Goal: Transaction & Acquisition: Purchase product/service

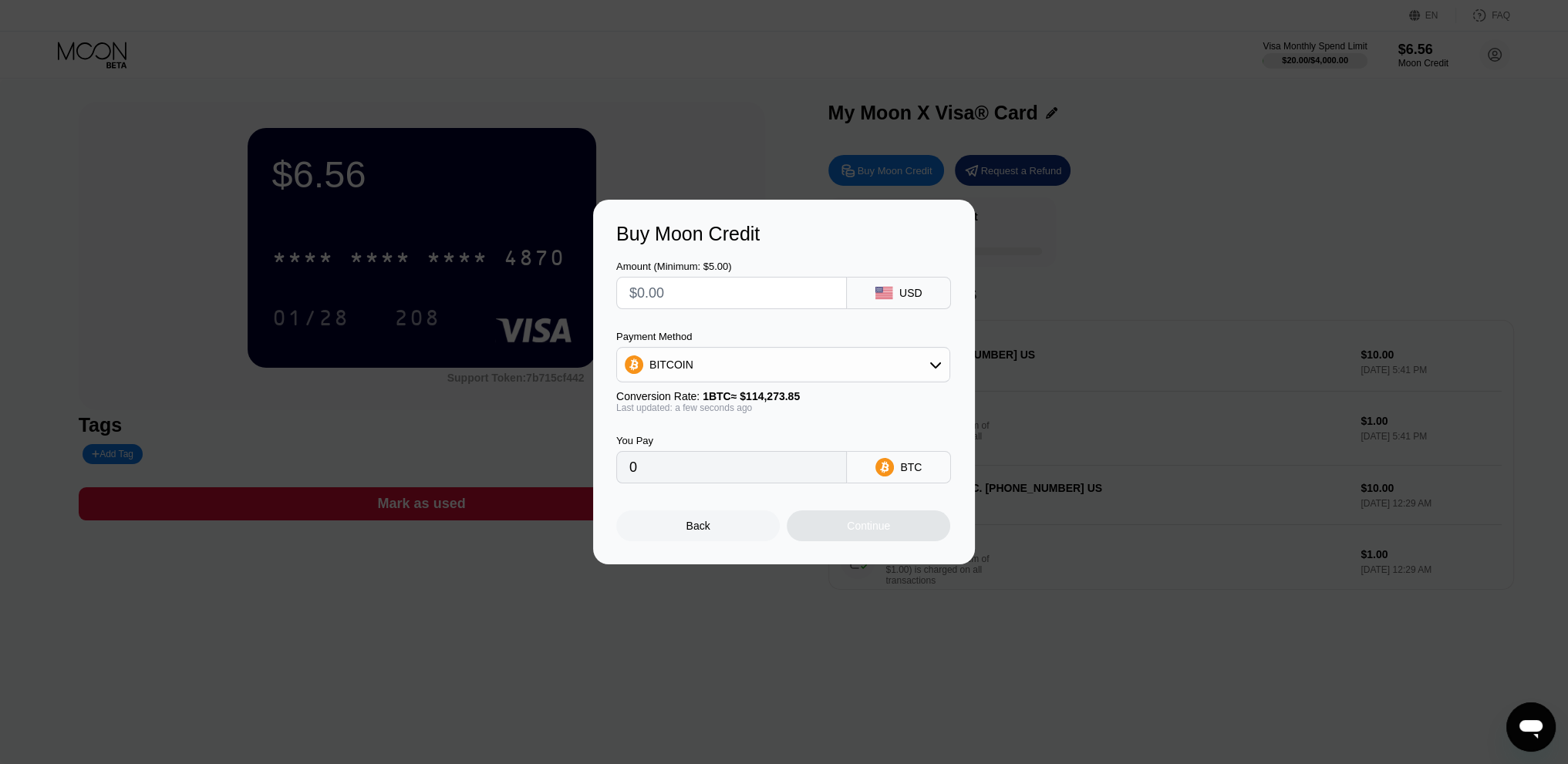
drag, startPoint x: 716, startPoint y: 298, endPoint x: 550, endPoint y: 283, distance: 166.7
click at [550, 283] on div "Buy Moon Credit Amount (Minimum: $5.00) USD Payment Method BITCOIN Conversion R…" at bounding box center [784, 382] width 1568 height 365
drag, startPoint x: 700, startPoint y: 292, endPoint x: 526, endPoint y: 298, distance: 174.1
click at [526, 298] on div "Buy Moon Credit Amount (Minimum: $5.00) USD Payment Method BITCOIN Conversion R…" at bounding box center [784, 382] width 1568 height 365
type input "$4"
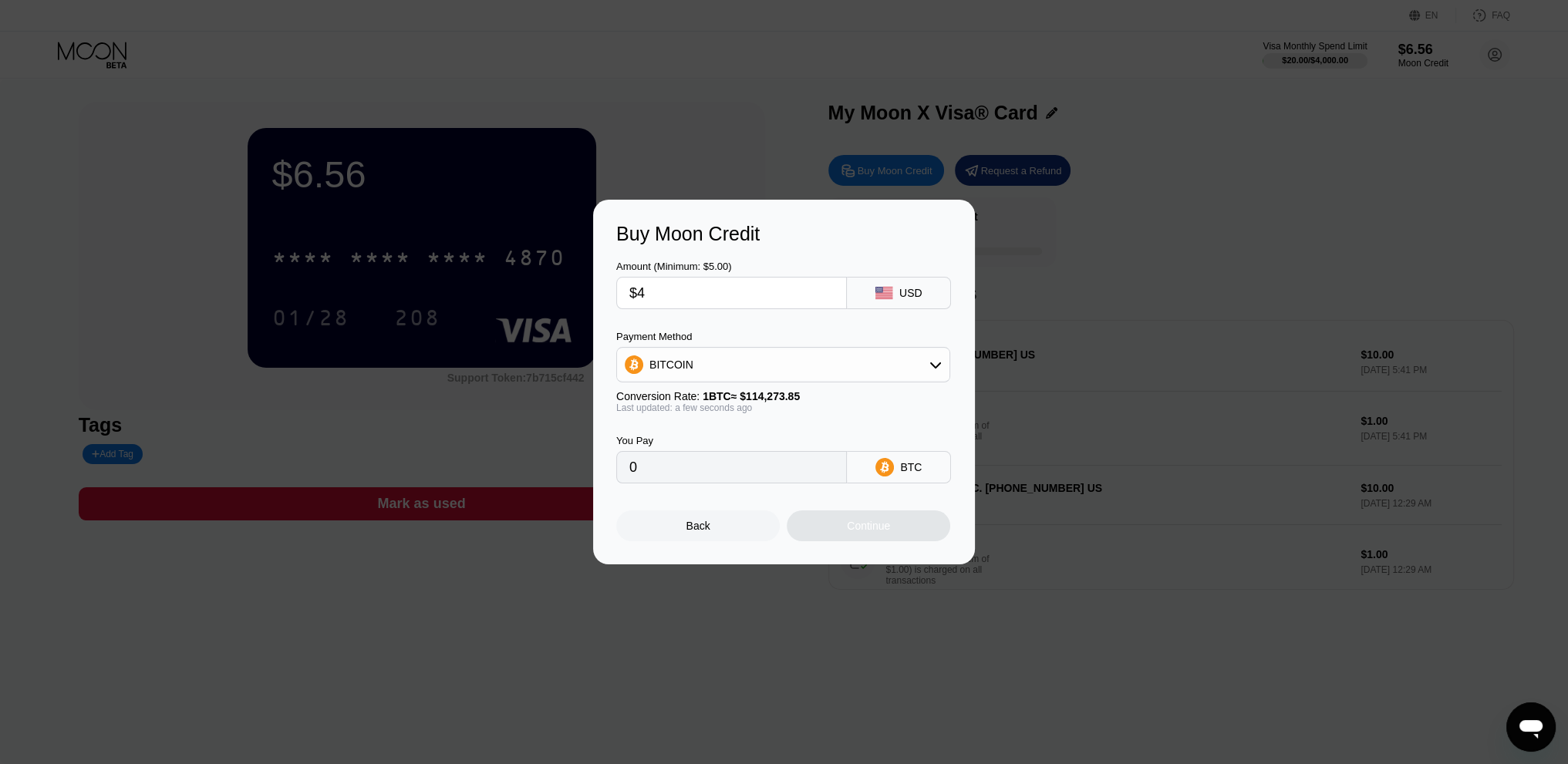
type input "0.00003501"
type input "$45"
type input "0.00039380"
type input "$45"
click at [721, 363] on div "BITCOIN" at bounding box center [784, 365] width 333 height 31
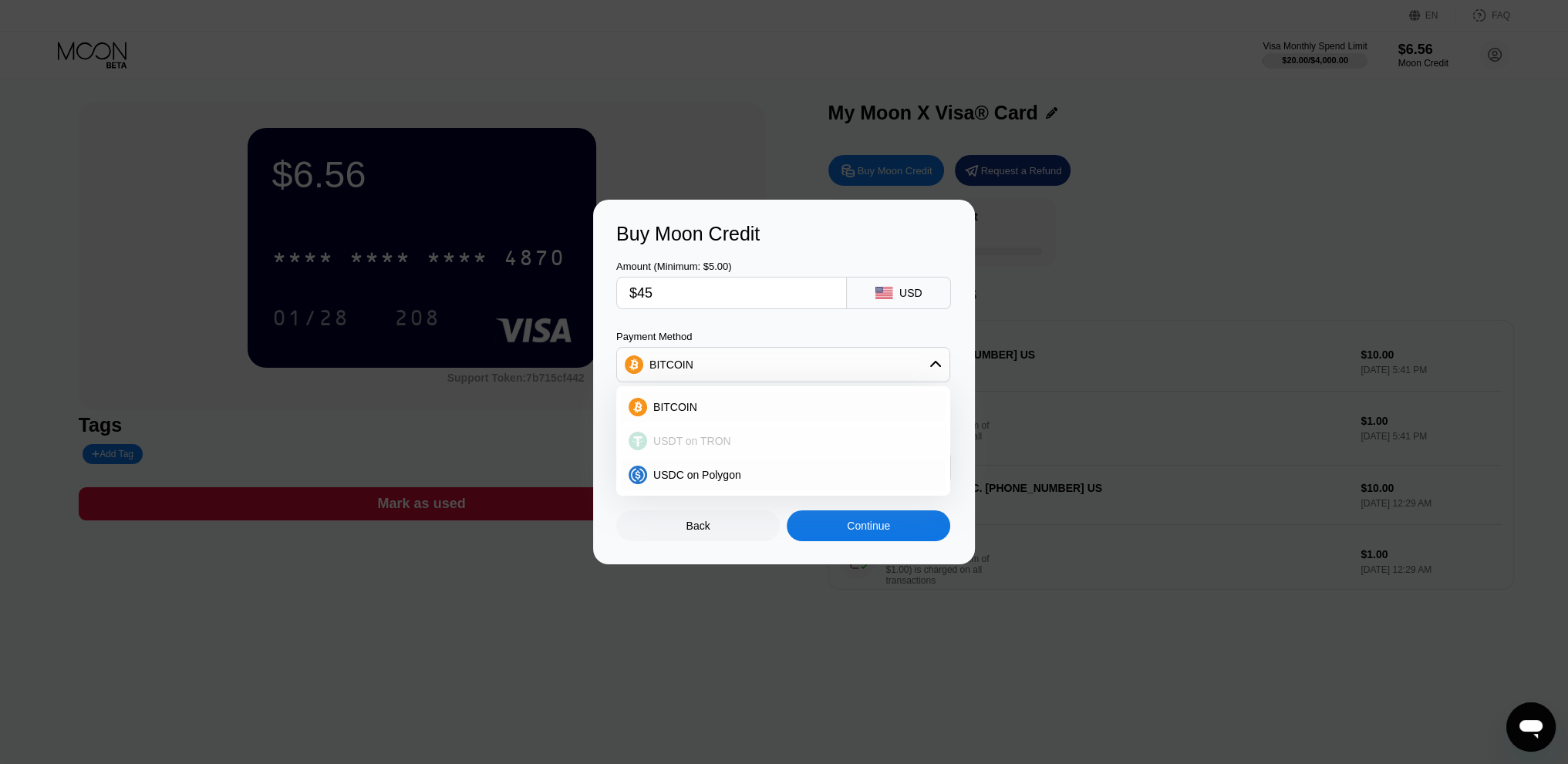
click at [714, 433] on div "USDT on TRON" at bounding box center [784, 441] width 325 height 31
type input "45.45"
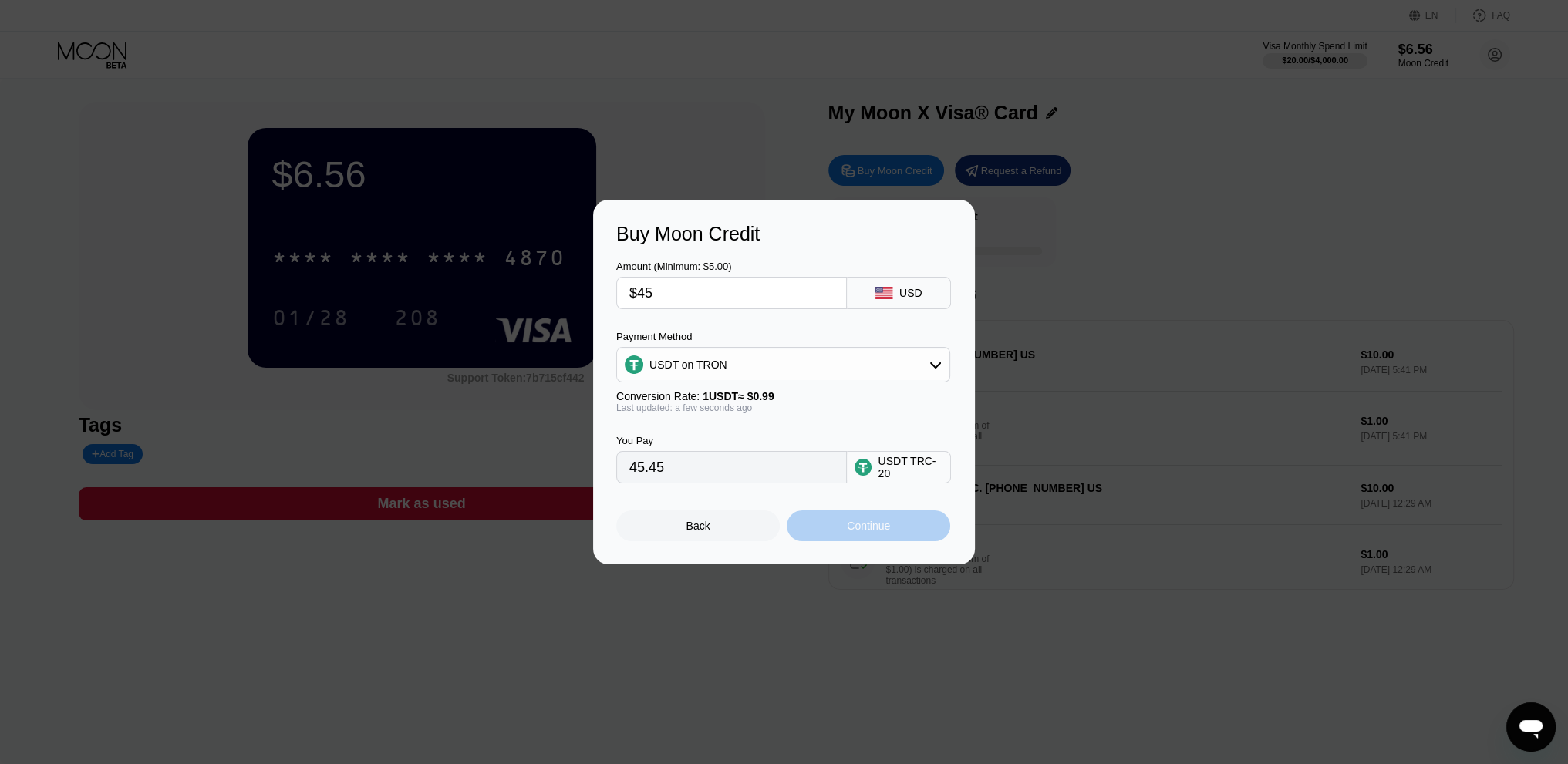
click at [851, 532] on div "Continue" at bounding box center [869, 525] width 43 height 13
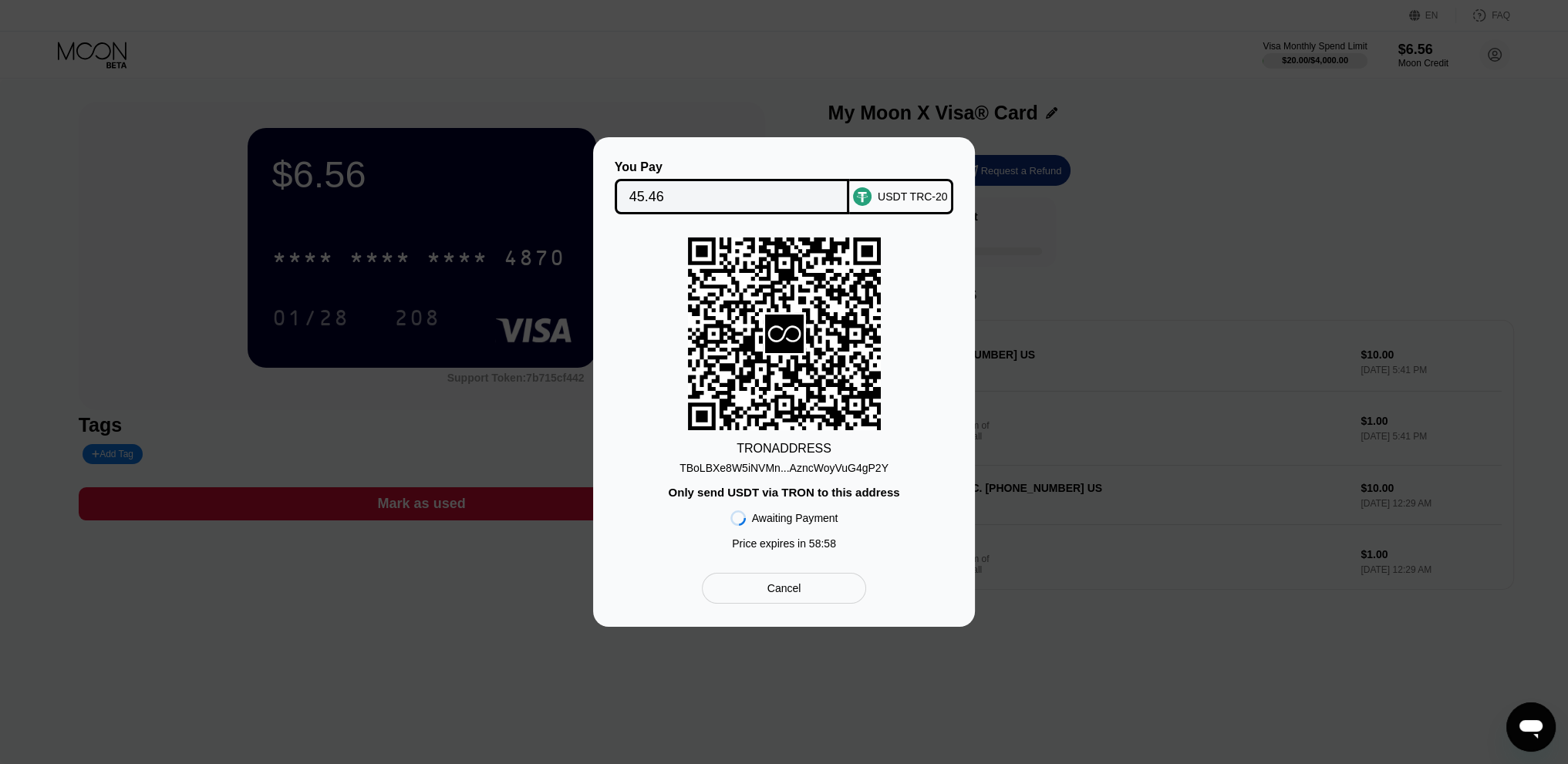
click at [816, 465] on div "TBoLBXe8W5iNVMn...AzncWoyVuG4gP2Y" at bounding box center [784, 468] width 209 height 13
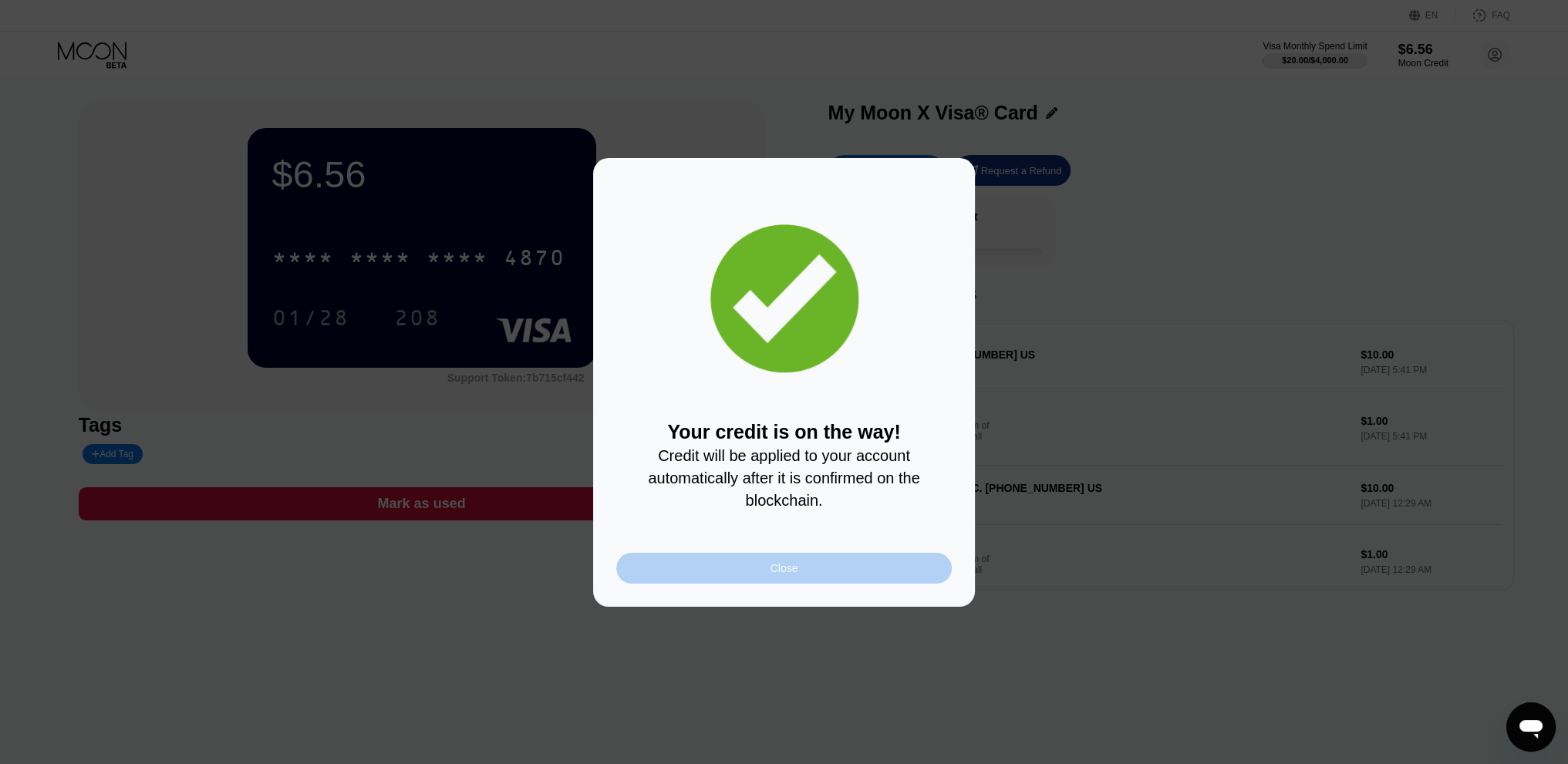
click at [880, 570] on div "Close" at bounding box center [784, 568] width 336 height 31
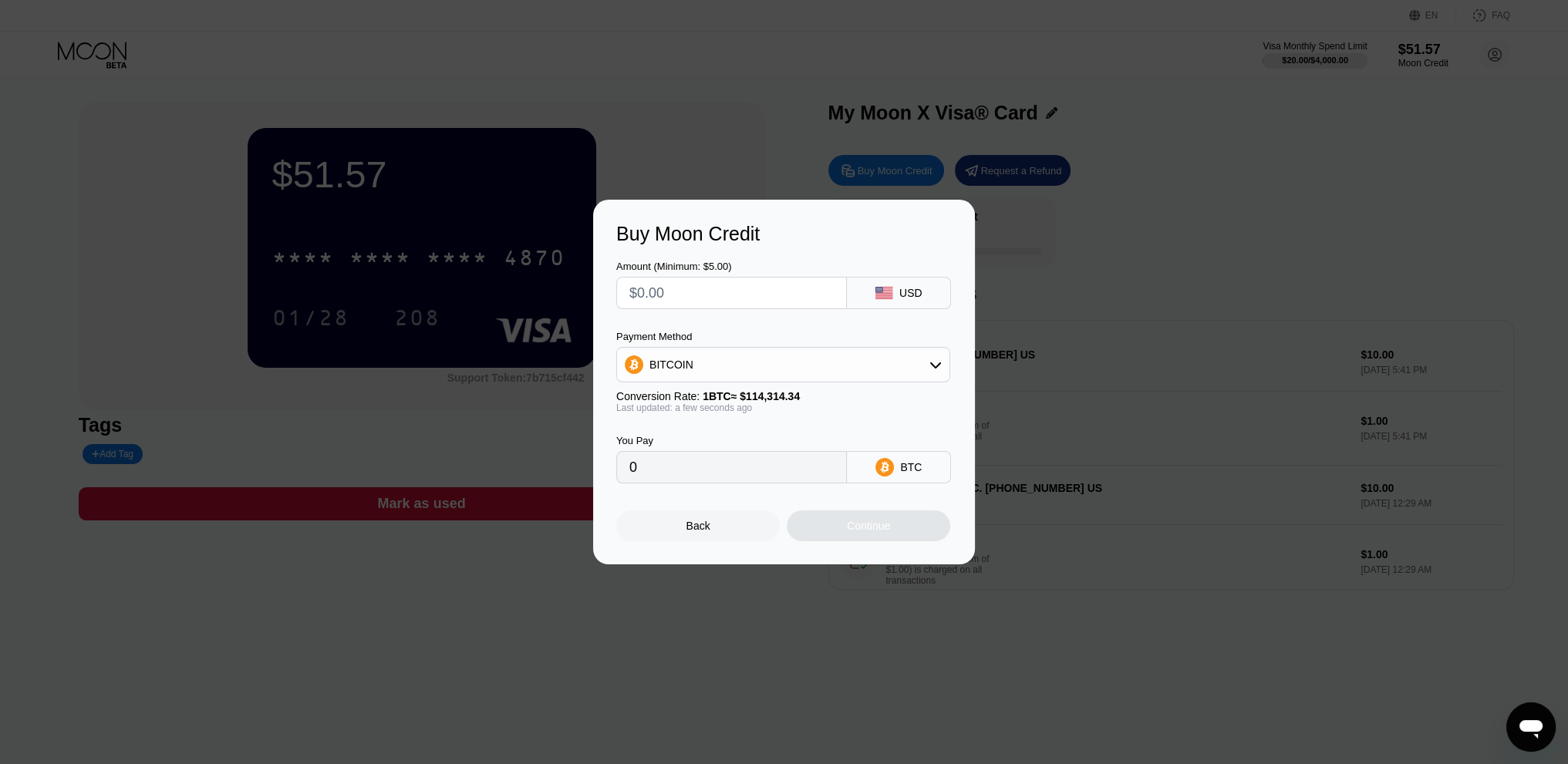
click at [1158, 563] on div "Buy Moon Credit Amount (Minimum: $5.00) USD Payment Method BITCOIN Conversion R…" at bounding box center [784, 382] width 1568 height 365
click at [703, 541] on div "Back" at bounding box center [697, 526] width 163 height 31
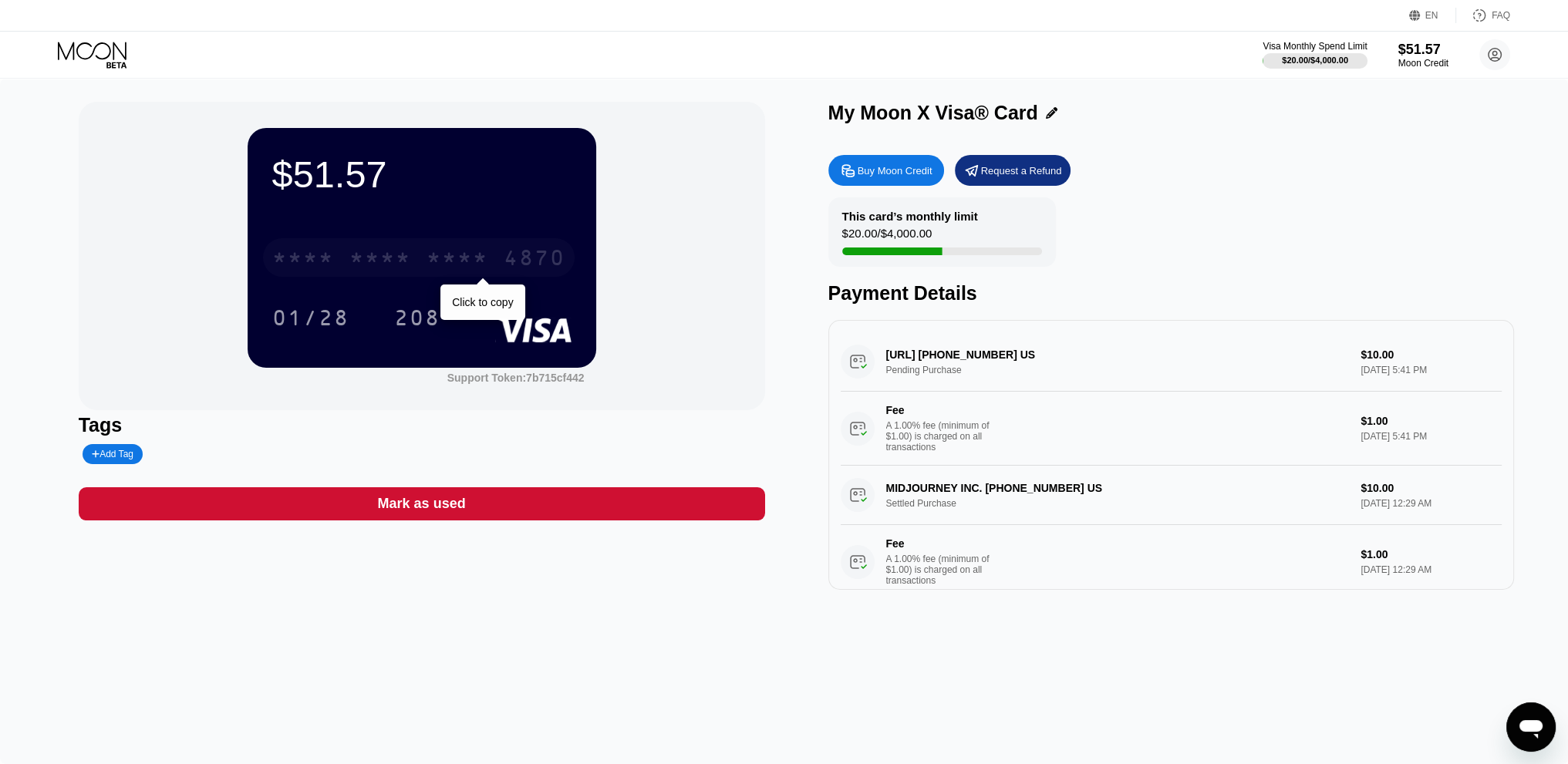
click at [539, 263] on div "4870" at bounding box center [534, 259] width 62 height 24
